Goal: Find specific page/section: Find specific page/section

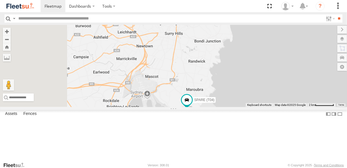
drag, startPoint x: 181, startPoint y: 123, endPoint x: 208, endPoint y: 108, distance: 30.6
click at [208, 107] on div "SPARE (T04)" at bounding box center [173, 66] width 347 height 82
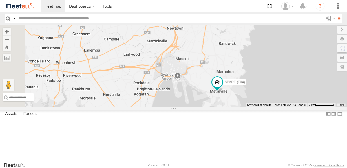
drag, startPoint x: 204, startPoint y: 107, endPoint x: 226, endPoint y: 95, distance: 24.8
click at [226, 95] on div "SPARE (T04)" at bounding box center [173, 66] width 347 height 82
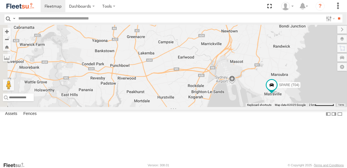
drag, startPoint x: 209, startPoint y: 98, endPoint x: 243, endPoint y: 120, distance: 40.8
click at [243, 107] on div "SPARE (T04)" at bounding box center [173, 66] width 347 height 82
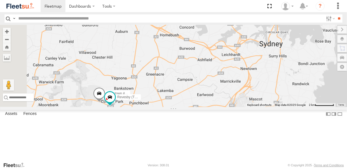
drag, startPoint x: 203, startPoint y: 82, endPoint x: 218, endPoint y: 102, distance: 24.9
click at [216, 105] on div "SPARE (T04) Blacktown #2 (T05 - [PERSON_NAME]) Revesby (T07 - [PERSON_NAME])" at bounding box center [173, 66] width 347 height 82
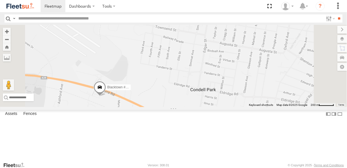
drag, startPoint x: 181, startPoint y: 135, endPoint x: 194, endPoint y: 121, distance: 19.1
click at [194, 107] on div "SPARE (T04) Blacktown #2 (T05 - [PERSON_NAME]) Revesby (T07 - [PERSON_NAME])" at bounding box center [173, 66] width 347 height 82
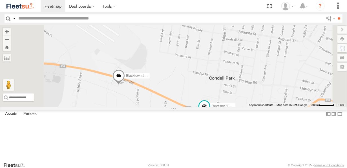
drag, startPoint x: 198, startPoint y: 124, endPoint x: 196, endPoint y: 121, distance: 3.7
click at [196, 107] on div "SPARE (T04) Blacktown #2 (T05 - [PERSON_NAME]) Revesby (T07 - [PERSON_NAME])" at bounding box center [173, 66] width 347 height 82
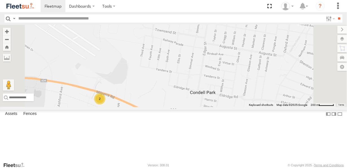
drag, startPoint x: 259, startPoint y: 116, endPoint x: 230, endPoint y: 142, distance: 38.7
click at [230, 107] on div "2" at bounding box center [173, 66] width 347 height 82
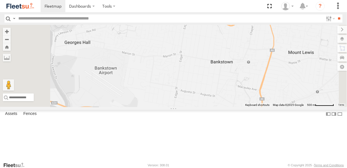
drag, startPoint x: 257, startPoint y: 95, endPoint x: 245, endPoint y: 125, distance: 31.9
click at [245, 107] on div "2" at bounding box center [173, 66] width 347 height 82
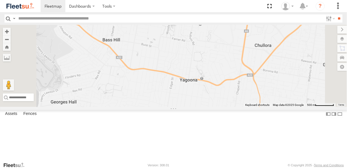
drag, startPoint x: 244, startPoint y: 98, endPoint x: 247, endPoint y: 138, distance: 40.4
click at [247, 107] on div "2" at bounding box center [173, 66] width 347 height 82
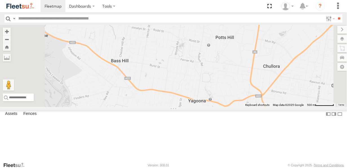
drag, startPoint x: 255, startPoint y: 126, endPoint x: 259, endPoint y: 133, distance: 8.4
click at [259, 107] on div "2" at bounding box center [173, 66] width 347 height 82
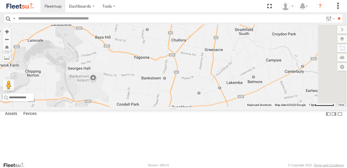
drag, startPoint x: 253, startPoint y: 123, endPoint x: 199, endPoint y: 73, distance: 74.0
click at [199, 73] on div at bounding box center [173, 66] width 347 height 82
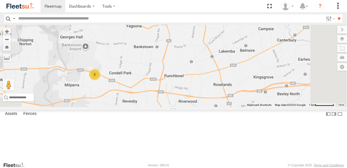
drag, startPoint x: 209, startPoint y: 93, endPoint x: 201, endPoint y: 60, distance: 33.8
click at [201, 60] on div "2" at bounding box center [173, 66] width 347 height 82
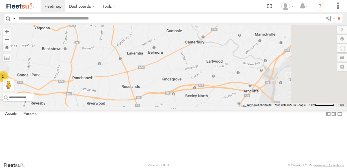
drag, startPoint x: 268, startPoint y: 93, endPoint x: 168, endPoint y: 96, distance: 99.8
click at [168, 96] on div "2" at bounding box center [173, 66] width 347 height 82
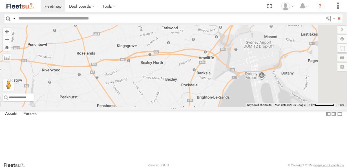
drag, startPoint x: 240, startPoint y: 87, endPoint x: 253, endPoint y: 51, distance: 37.8
click at [253, 51] on div "2" at bounding box center [173, 66] width 347 height 82
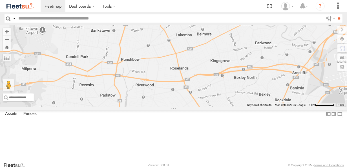
drag, startPoint x: 185, startPoint y: 70, endPoint x: 254, endPoint y: 88, distance: 71.7
click at [254, 88] on div at bounding box center [173, 66] width 347 height 82
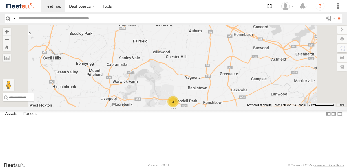
drag, startPoint x: 230, startPoint y: 81, endPoint x: 216, endPoint y: 109, distance: 31.6
click at [216, 107] on div "2" at bounding box center [173, 66] width 347 height 82
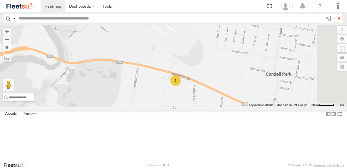
drag, startPoint x: 252, startPoint y: 117, endPoint x: 221, endPoint y: 125, distance: 31.5
click at [221, 107] on div "2" at bounding box center [173, 66] width 347 height 82
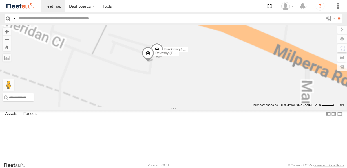
drag, startPoint x: 239, startPoint y: 79, endPoint x: 220, endPoint y: 99, distance: 27.3
click at [220, 99] on div "Blacktown #2 (T05 - [PERSON_NAME]) Revesby (T07 - [PERSON_NAME])" at bounding box center [173, 66] width 347 height 82
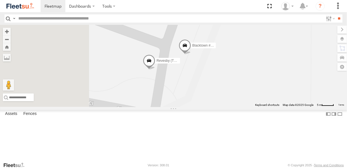
drag, startPoint x: 211, startPoint y: 94, endPoint x: 249, endPoint y: 91, distance: 38.1
click at [249, 91] on div "Blacktown #2 (T05 - [PERSON_NAME]) Revesby (T07 - [PERSON_NAME])" at bounding box center [173, 66] width 347 height 82
